Goal: Task Accomplishment & Management: Complete application form

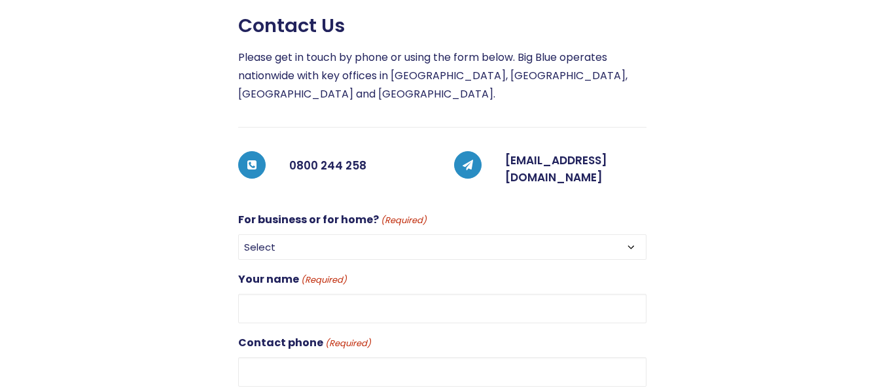
click at [627, 241] on select "Select For Business For Home" at bounding box center [442, 247] width 408 height 26
select select "For Business"
click at [238, 234] on select "Select For Business For Home" at bounding box center [442, 247] width 408 height 26
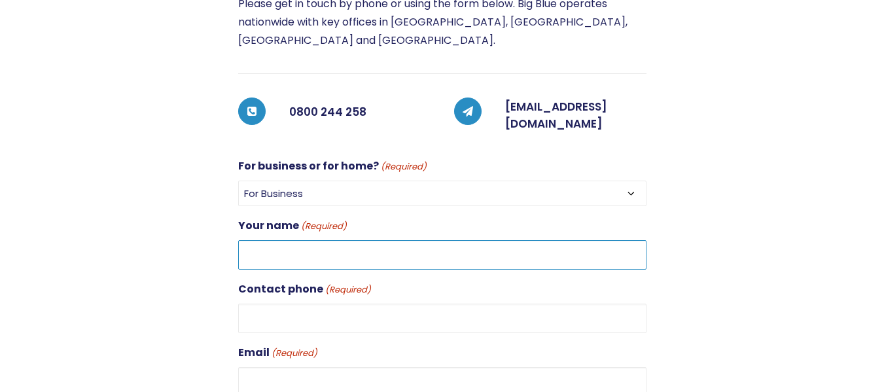
click at [298, 246] on input "Your name (Required)" at bounding box center [442, 254] width 408 height 29
type input "[PERSON_NAME]"
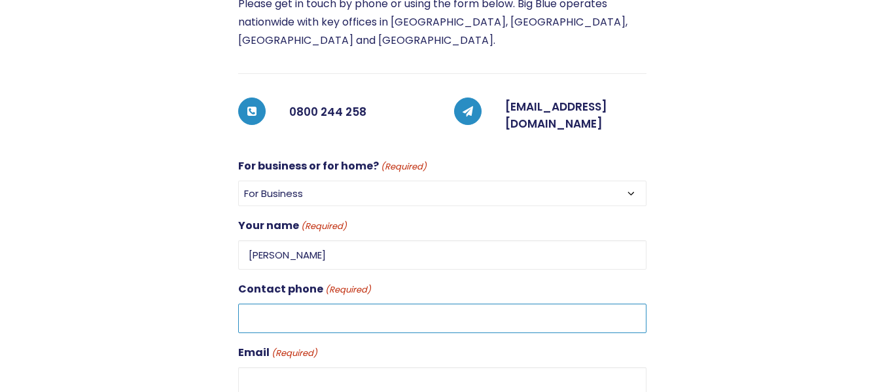
click at [309, 310] on input "Contact phone (Required)" at bounding box center [442, 317] width 408 height 29
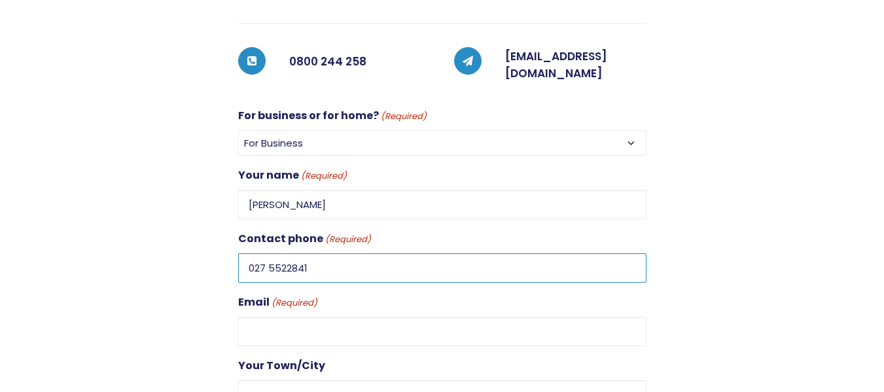
scroll to position [330, 0]
type input "027 5522841"
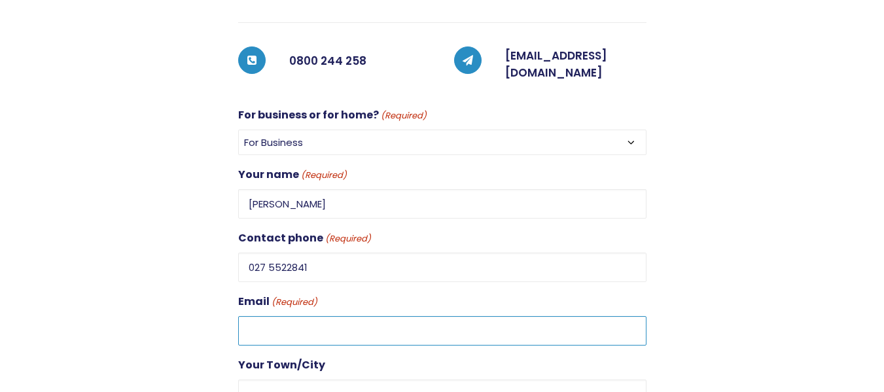
click at [289, 324] on input "Email (Required)" at bounding box center [442, 330] width 408 height 29
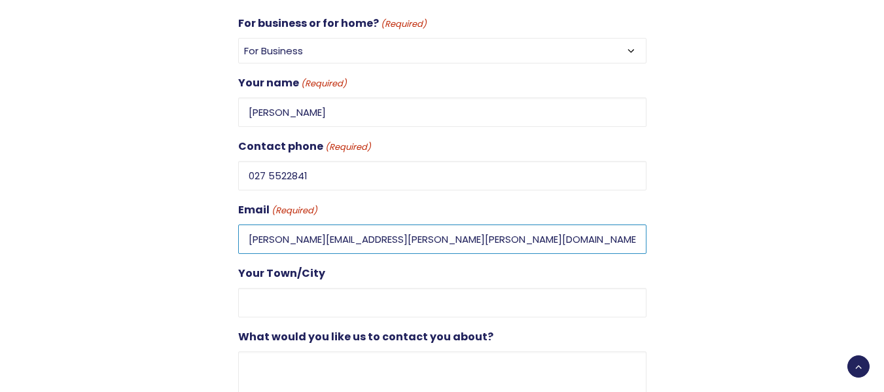
scroll to position [422, 0]
type input "[PERSON_NAME][EMAIL_ADDRESS][PERSON_NAME][PERSON_NAME][DOMAIN_NAME]"
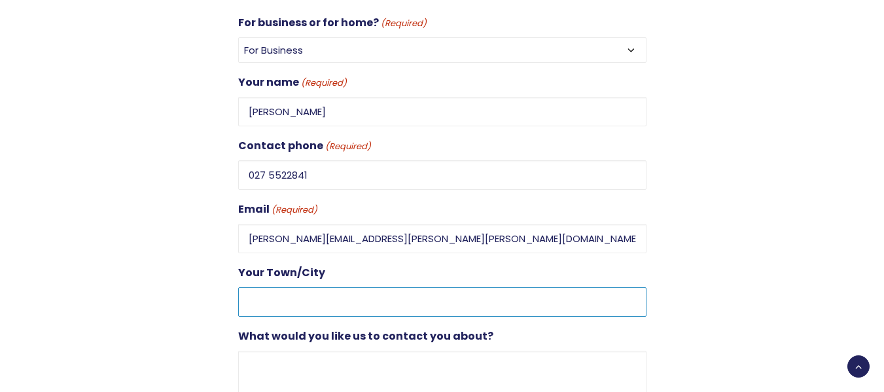
click at [283, 293] on input "Your Town/City" at bounding box center [442, 301] width 408 height 29
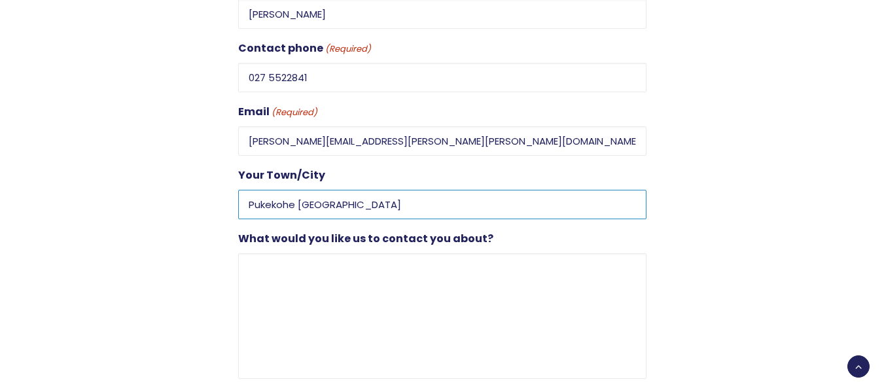
type input "Pukekohe [GEOGRAPHIC_DATA]"
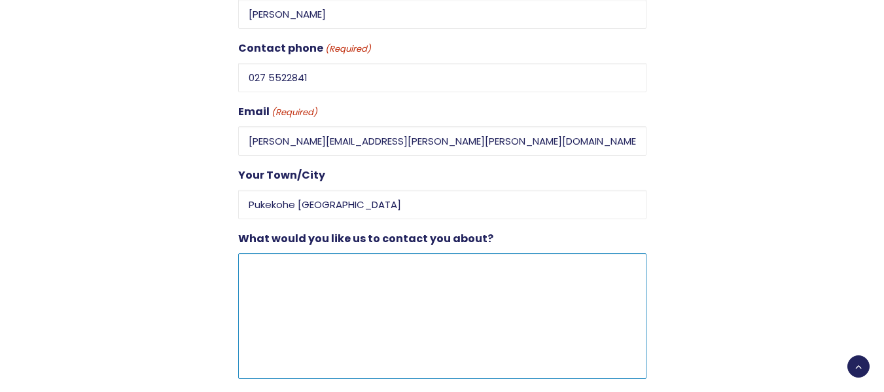
click at [264, 265] on textarea "What would you like us to contact you about?" at bounding box center [442, 316] width 408 height 126
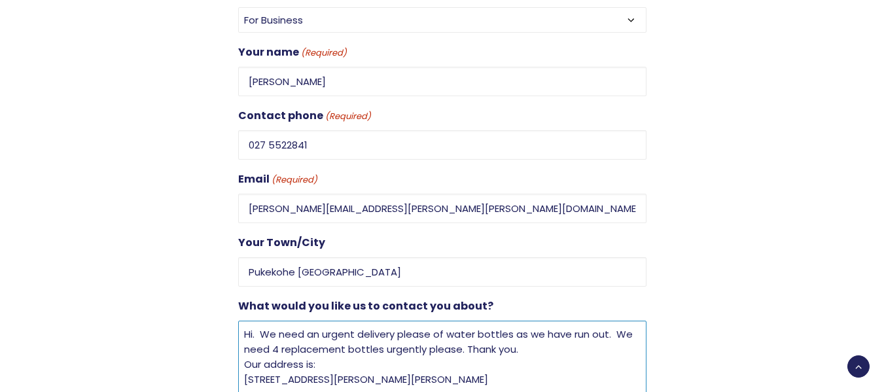
scroll to position [455, 0]
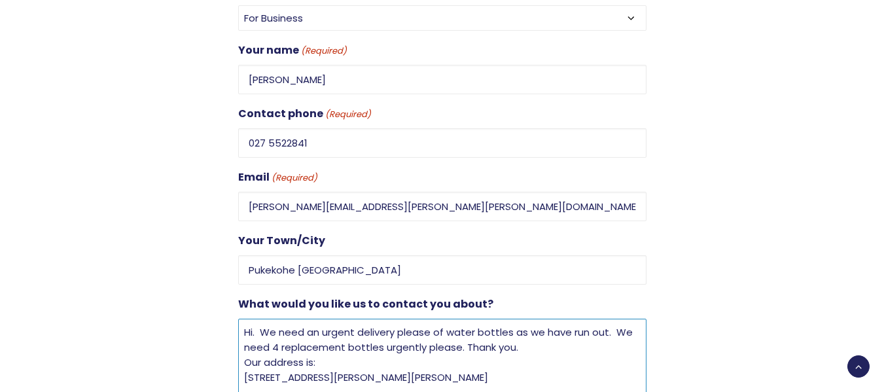
click at [621, 324] on textarea "Hi. We need an urgent delivery please of water bottles as we have run out. We n…" at bounding box center [442, 381] width 408 height 126
click at [289, 335] on textarea "Hi. We need an urgent delivery please of water bottles as we have run out. Can …" at bounding box center [442, 381] width 408 height 126
click at [606, 326] on textarea "Hi. We need an urgent delivery please of water bottles as we have run out. Can …" at bounding box center [442, 381] width 408 height 126
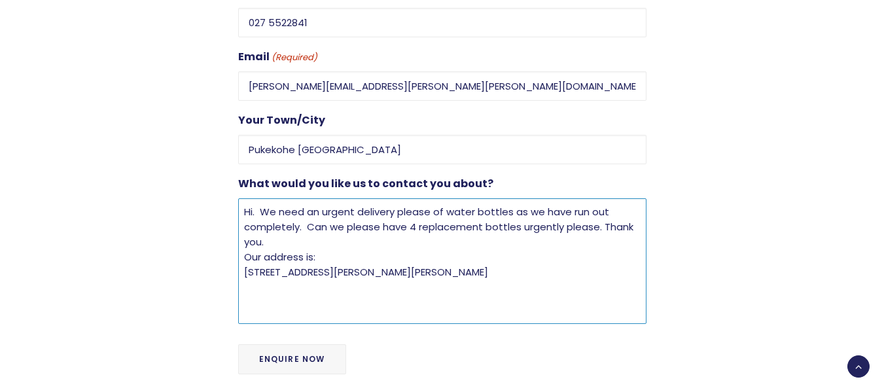
scroll to position [576, 0]
click at [257, 205] on textarea "Hi. We need an urgent delivery please of water bottles as we have run out compl…" at bounding box center [442, 261] width 408 height 126
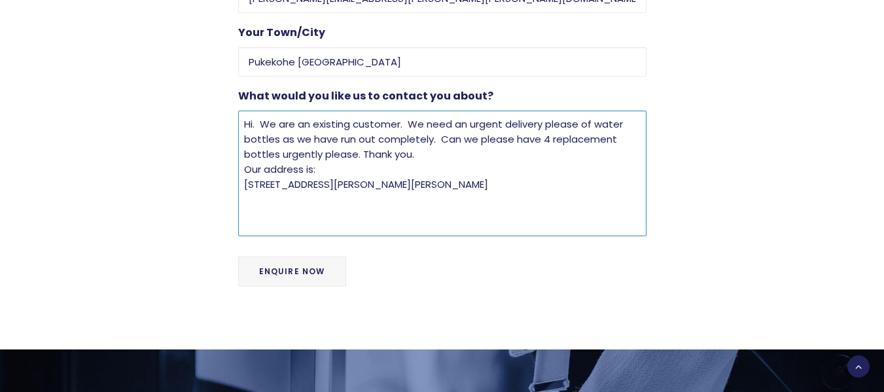
scroll to position [681, 0]
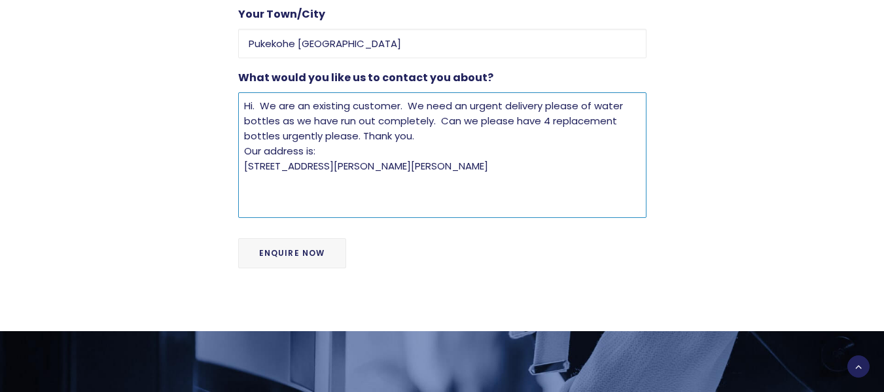
type textarea "Hi. We are an existing customer. We need an urgent delivery please of water bot…"
click at [299, 241] on input "Enquire Now" at bounding box center [292, 253] width 108 height 30
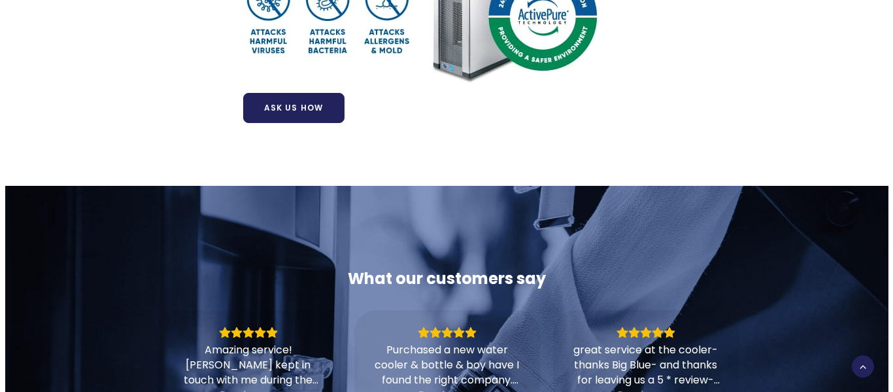
scroll to position [551, 0]
